Goal: Task Accomplishment & Management: Use online tool/utility

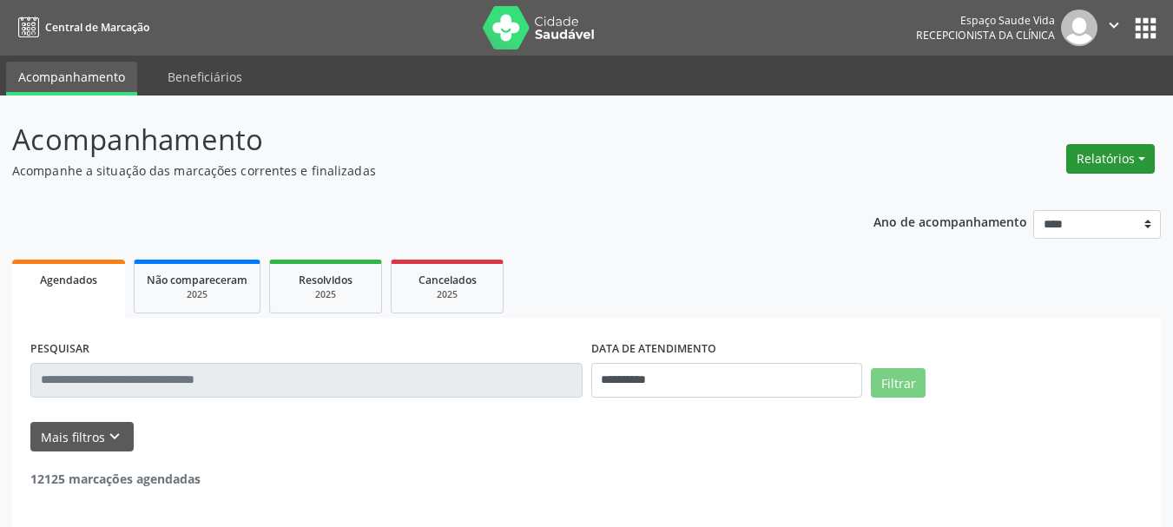
click at [1096, 160] on button "Relatórios" at bounding box center [1110, 159] width 89 height 30
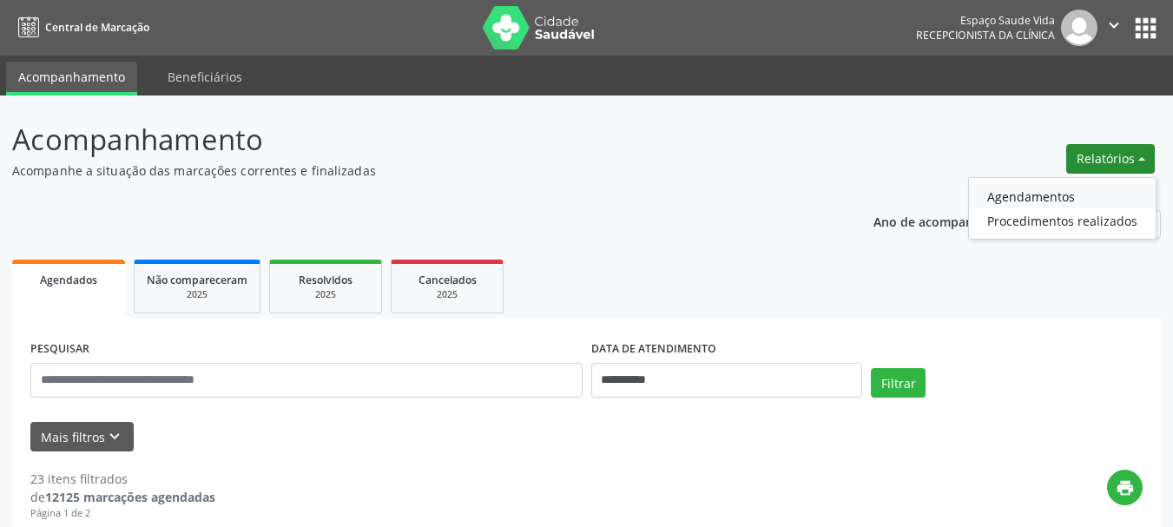
click at [1043, 196] on link "Agendamentos" at bounding box center [1062, 196] width 187 height 24
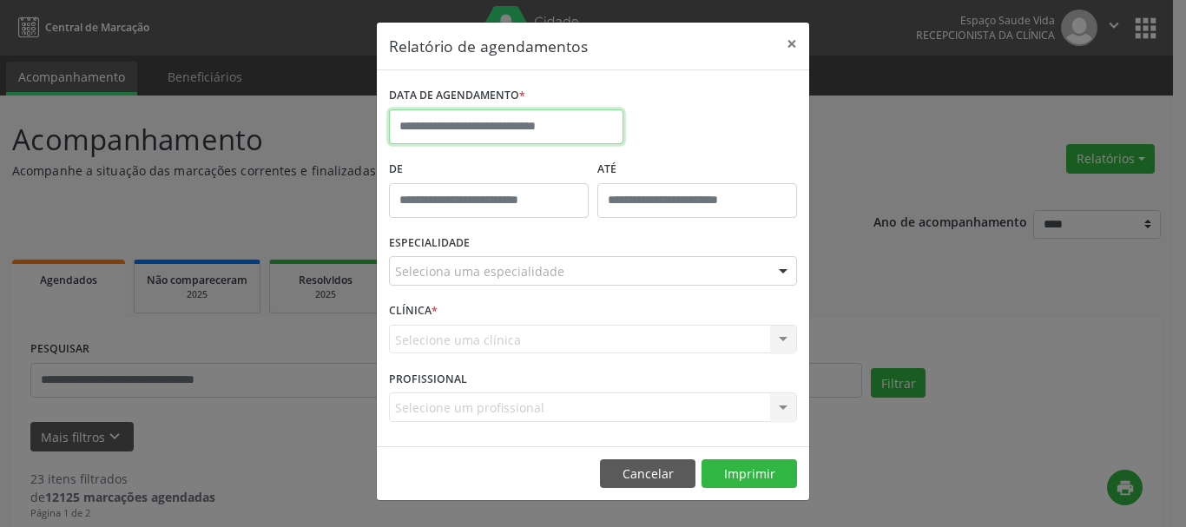
click at [437, 123] on input "text" at bounding box center [506, 126] width 234 height 35
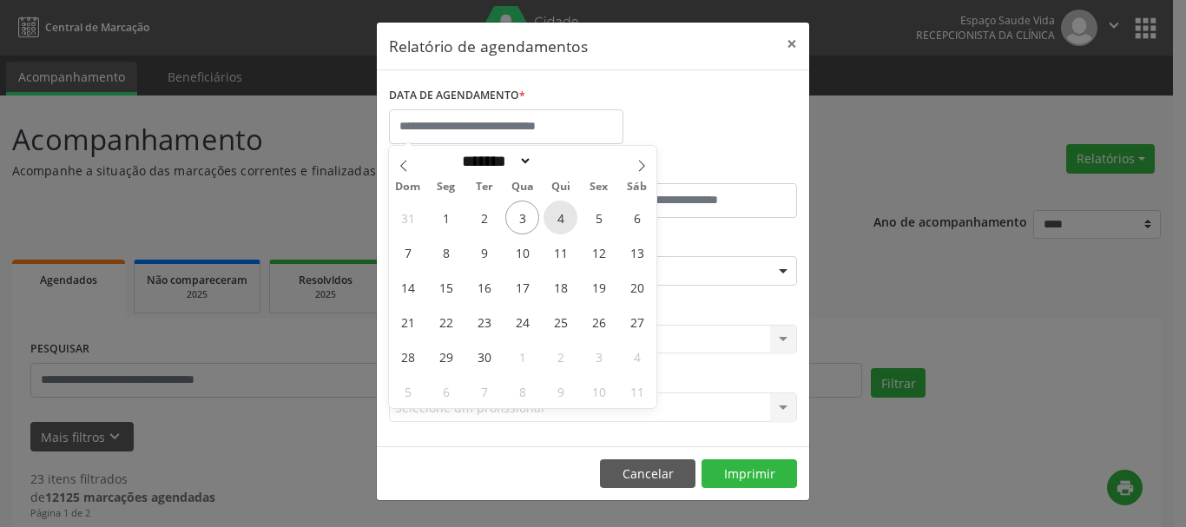
click at [560, 214] on span "4" at bounding box center [560, 218] width 34 height 34
type input "**********"
click at [560, 214] on span "4" at bounding box center [560, 218] width 34 height 34
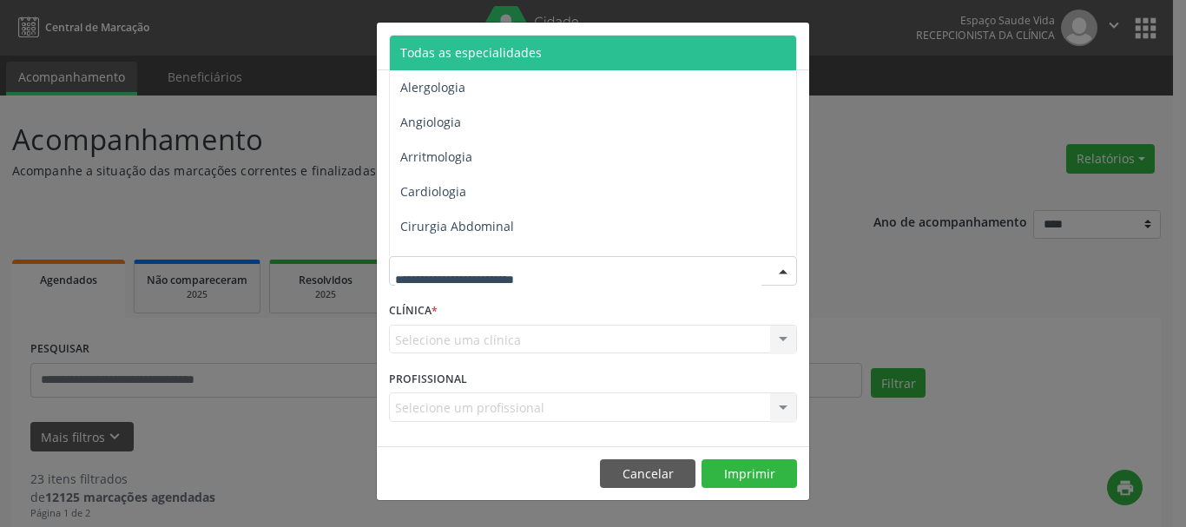
click at [452, 51] on span "Todas as especialidades" at bounding box center [471, 52] width 142 height 16
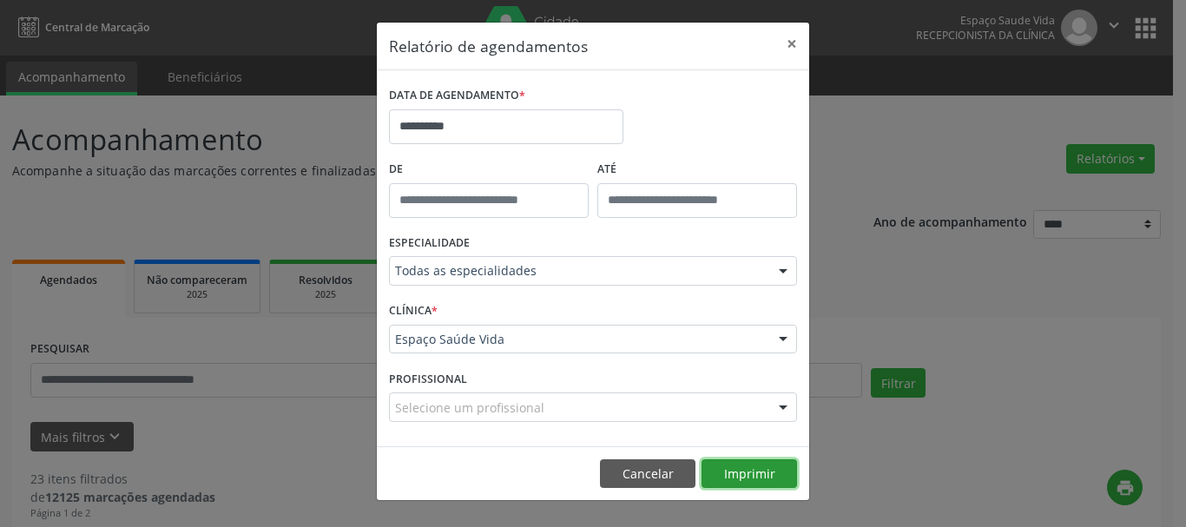
click at [737, 467] on button "Imprimir" at bounding box center [748, 474] width 95 height 30
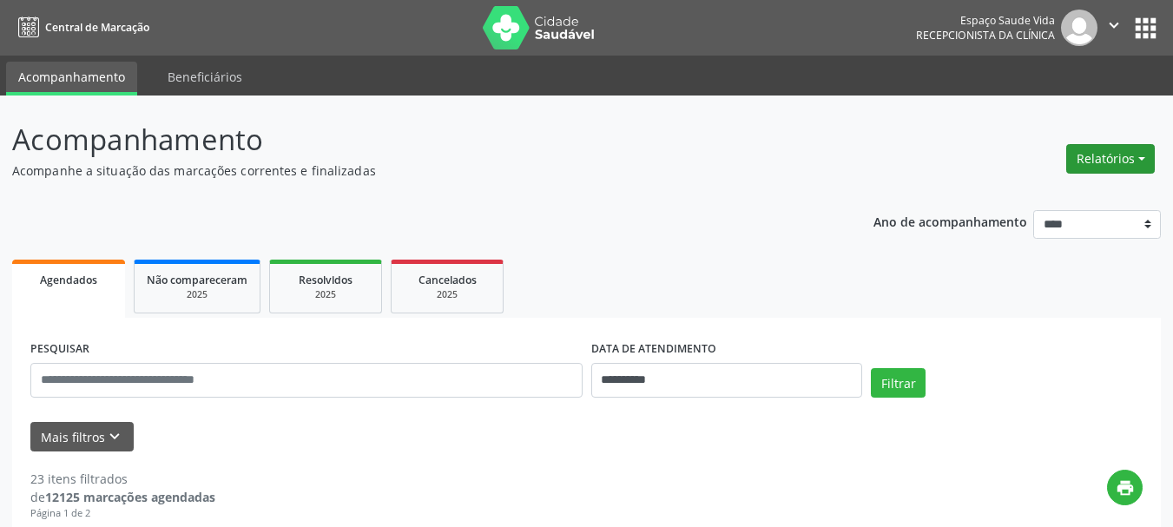
click at [1102, 153] on button "Relatórios" at bounding box center [1110, 159] width 89 height 30
click at [1039, 194] on link "Agendamentos" at bounding box center [1062, 196] width 187 height 24
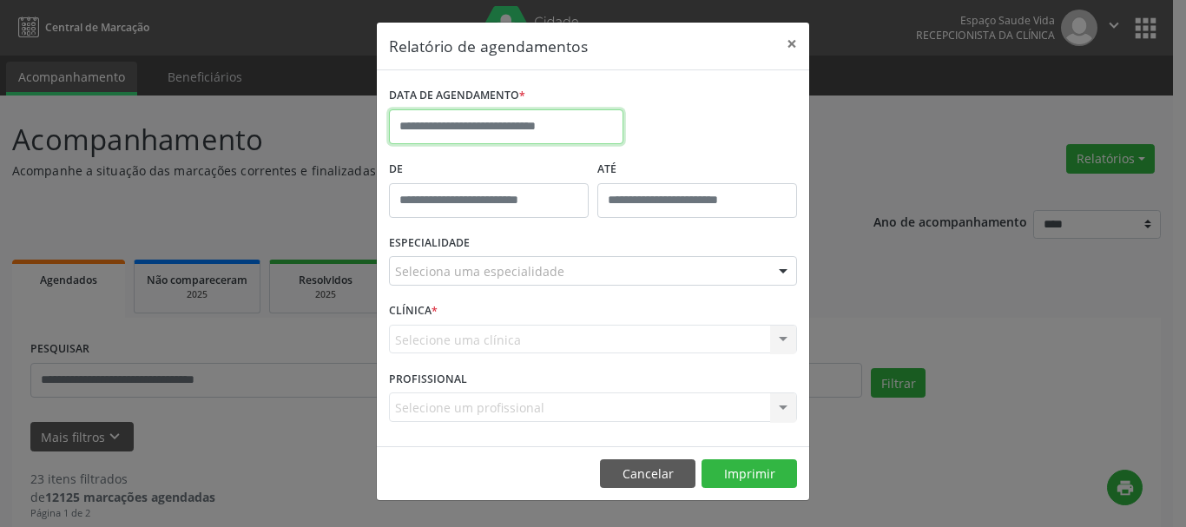
click at [478, 126] on input "text" at bounding box center [506, 126] width 234 height 35
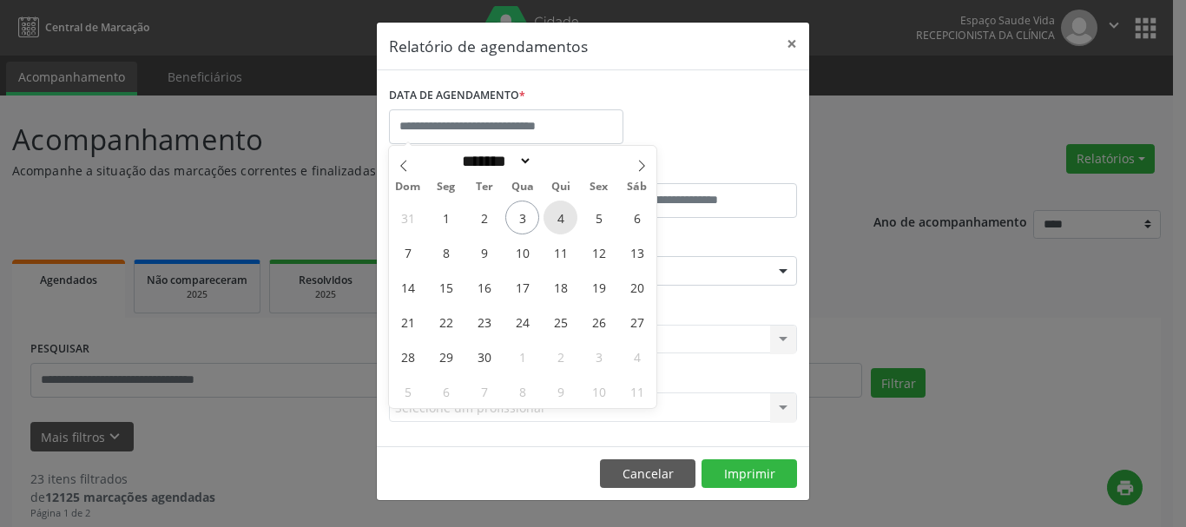
click at [560, 216] on span "4" at bounding box center [560, 218] width 34 height 34
type input "**********"
click at [560, 216] on span "4" at bounding box center [560, 218] width 34 height 34
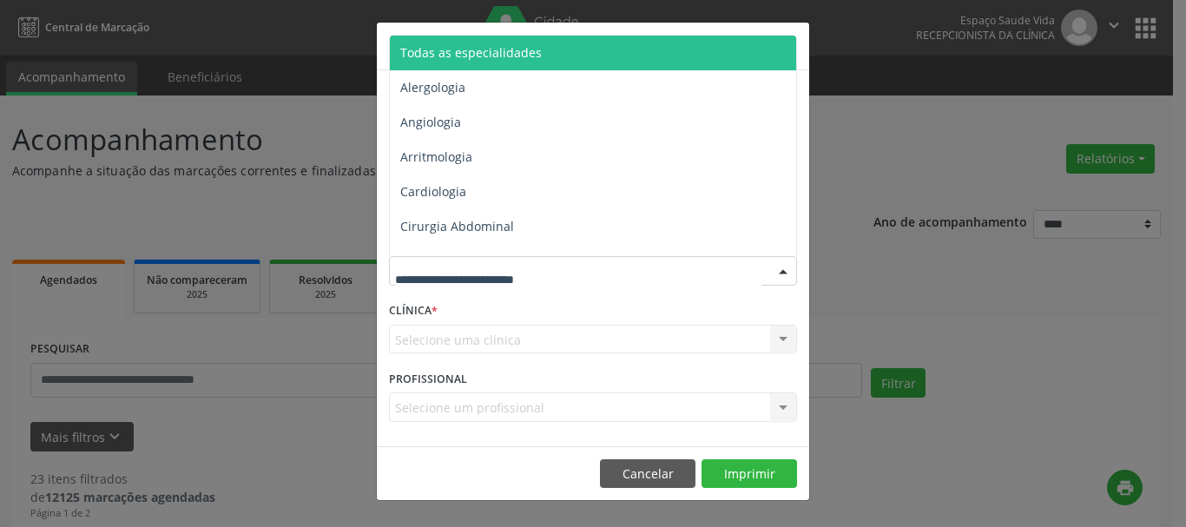
click at [484, 52] on span "Todas as especialidades" at bounding box center [471, 52] width 142 height 16
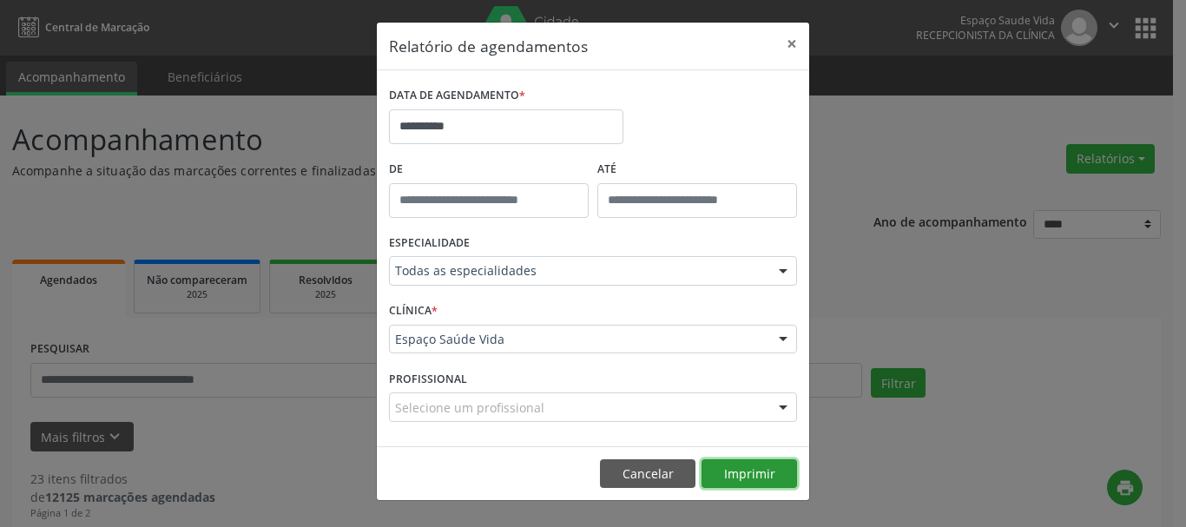
click at [737, 468] on button "Imprimir" at bounding box center [748, 474] width 95 height 30
